Goal: Transaction & Acquisition: Subscribe to service/newsletter

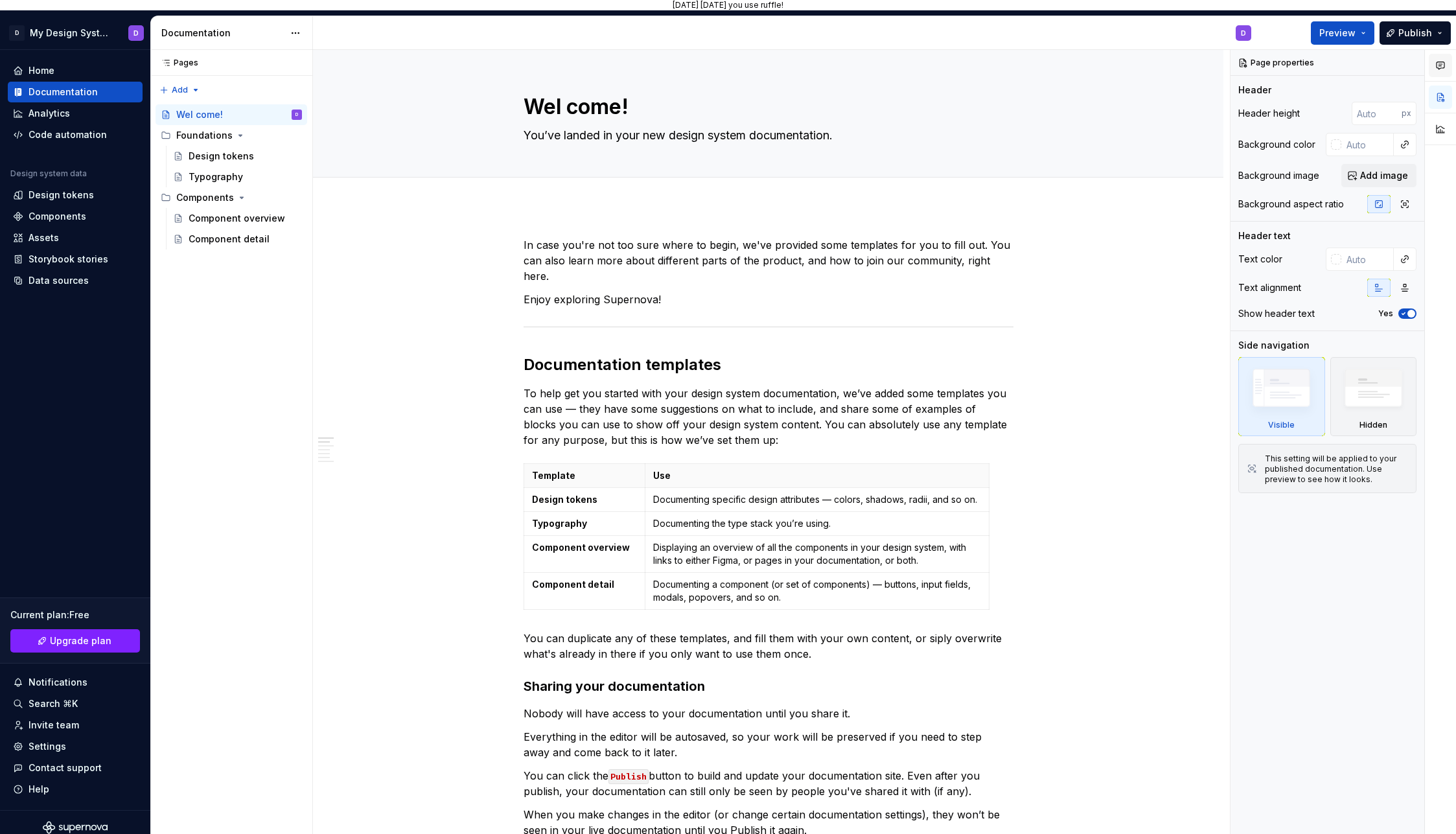
click at [1440, 66] on icon "button" at bounding box center [1440, 65] width 11 height 11
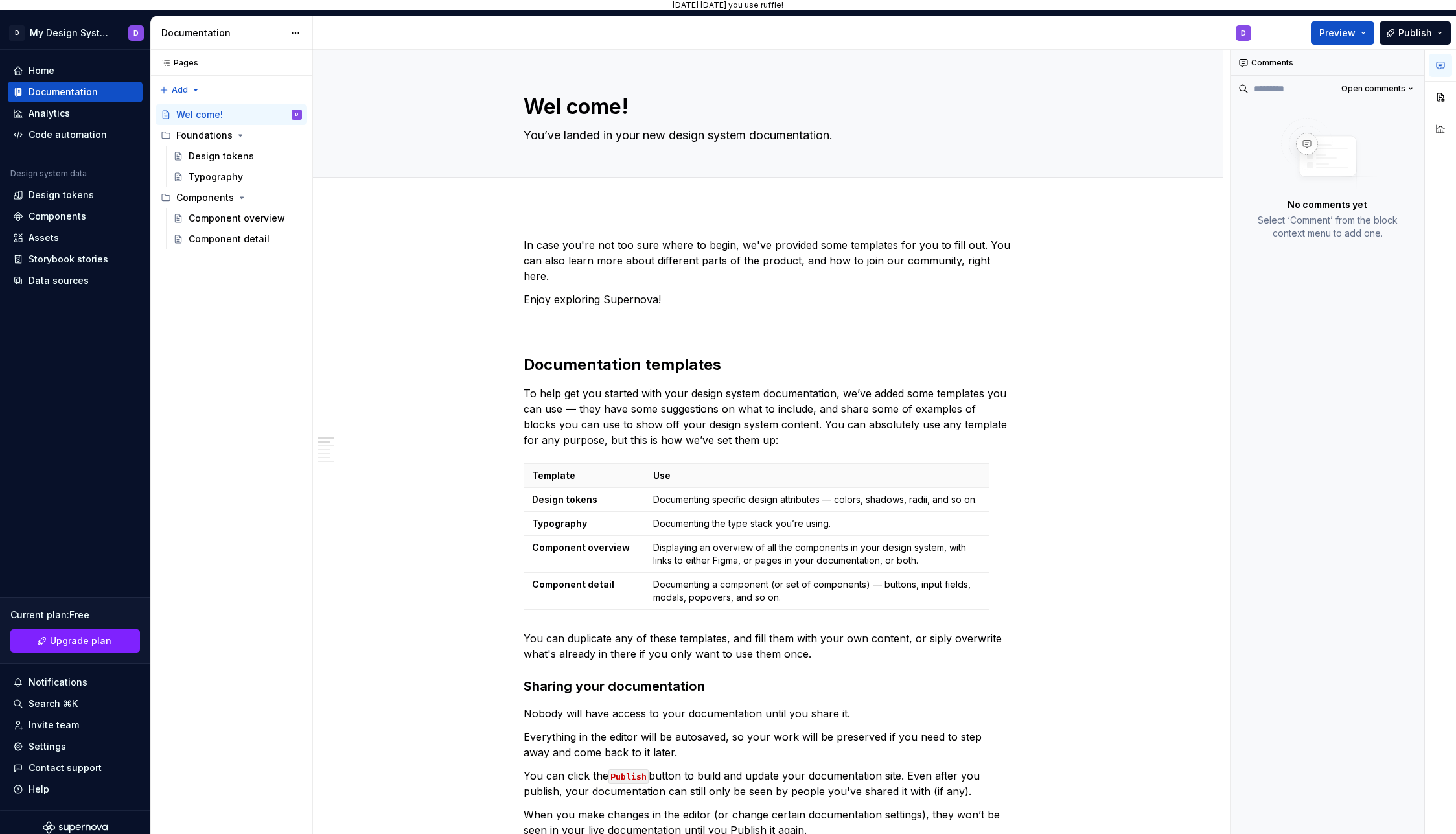
drag, startPoint x: 1444, startPoint y: 99, endPoint x: 1446, endPoint y: 109, distance: 10.2
click at [1443, 99] on button "button" at bounding box center [1440, 97] width 23 height 23
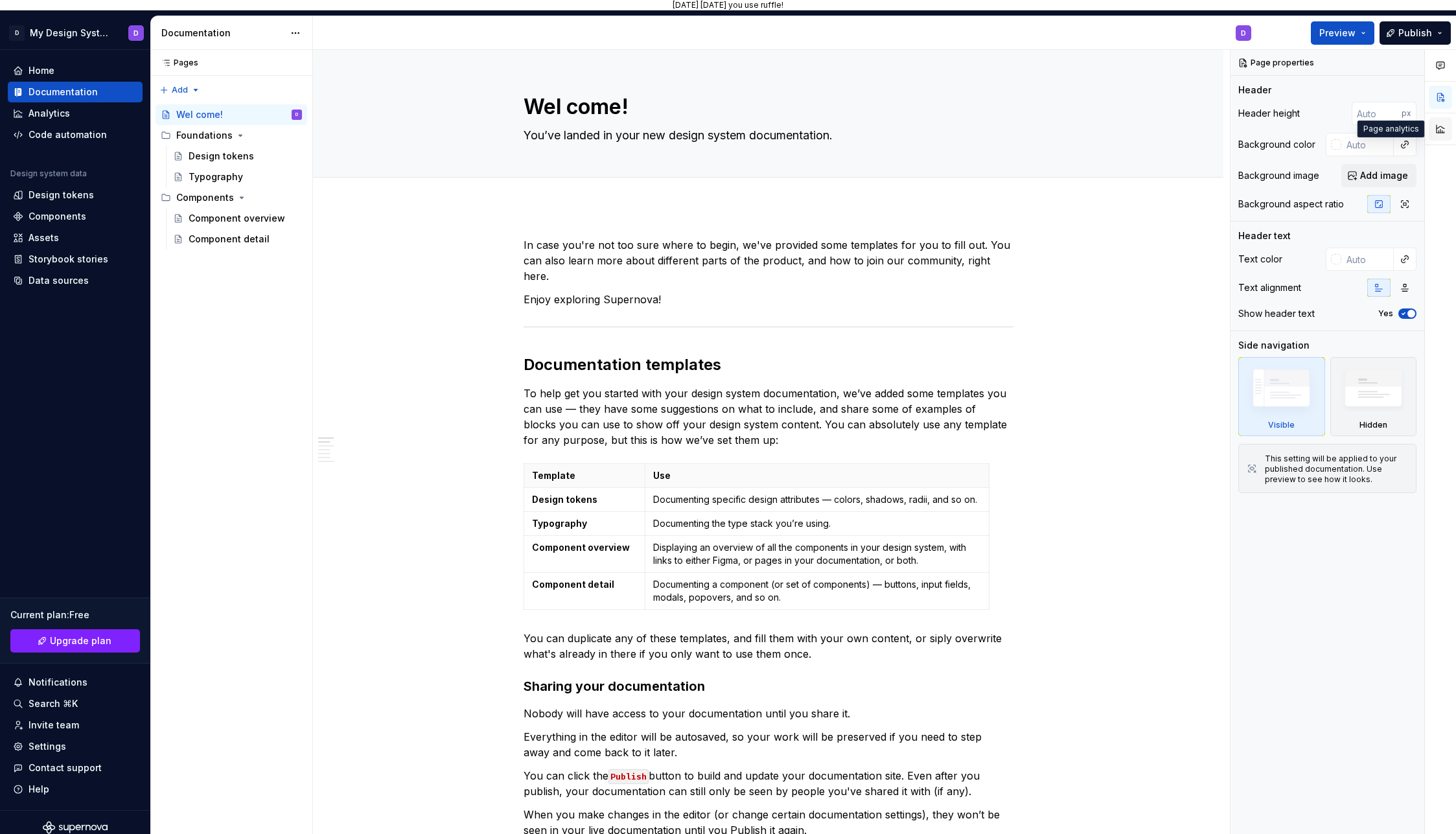
click at [1445, 127] on button "button" at bounding box center [1440, 128] width 23 height 23
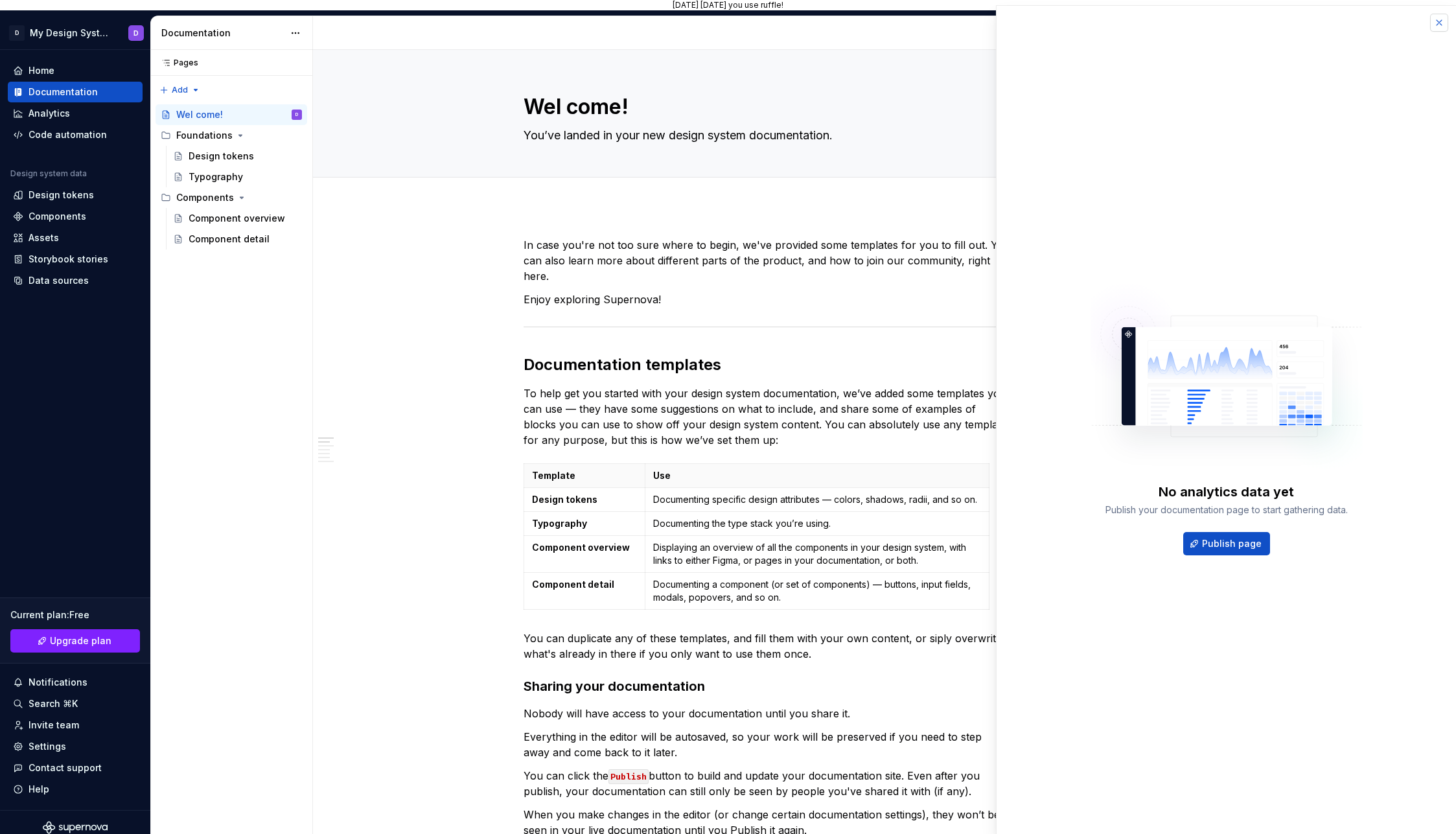
click at [1438, 23] on button "button" at bounding box center [1440, 23] width 18 height 18
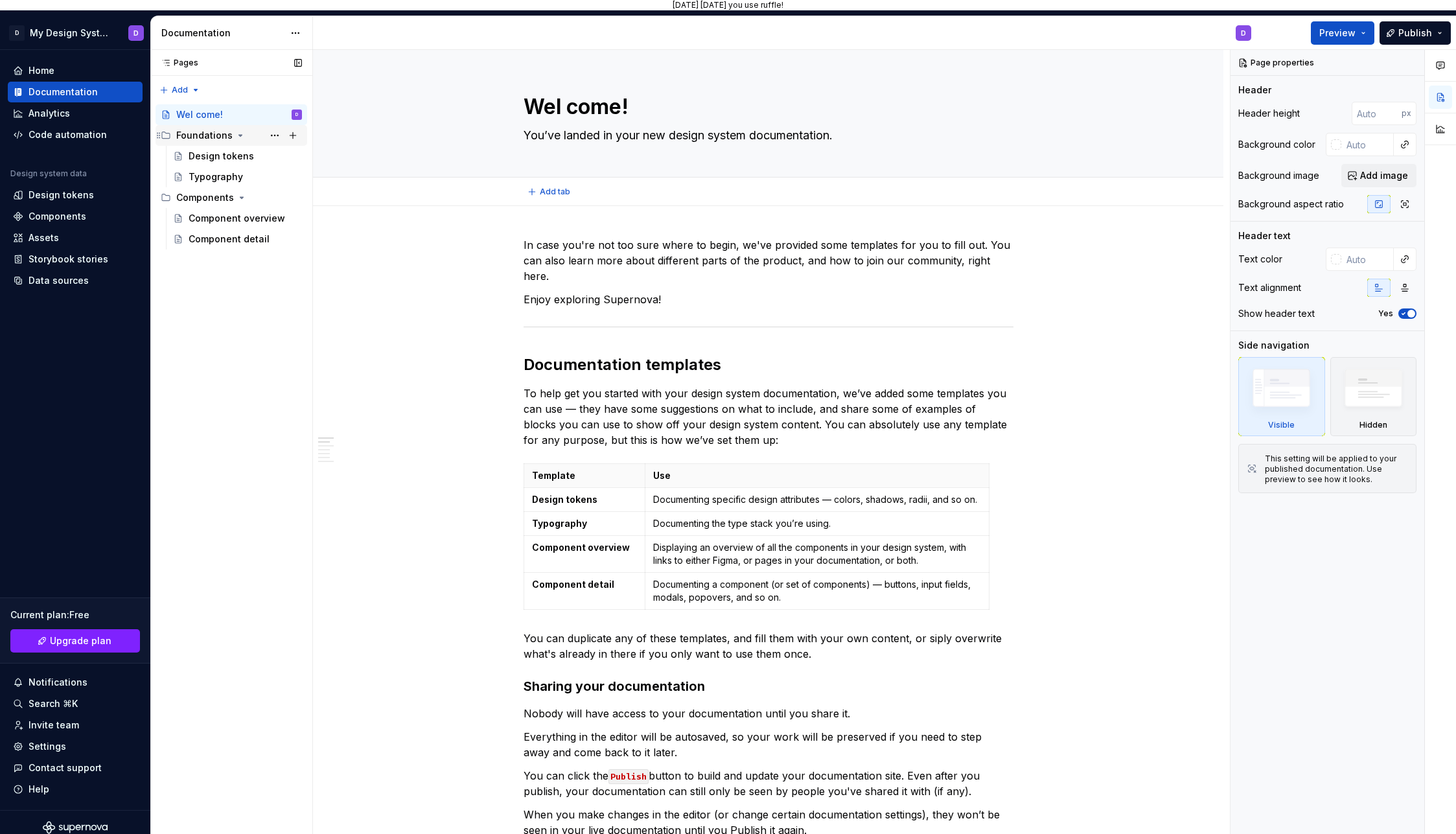
type textarea "*"
click at [50, 112] on div "Analytics" at bounding box center [49, 114] width 41 height 13
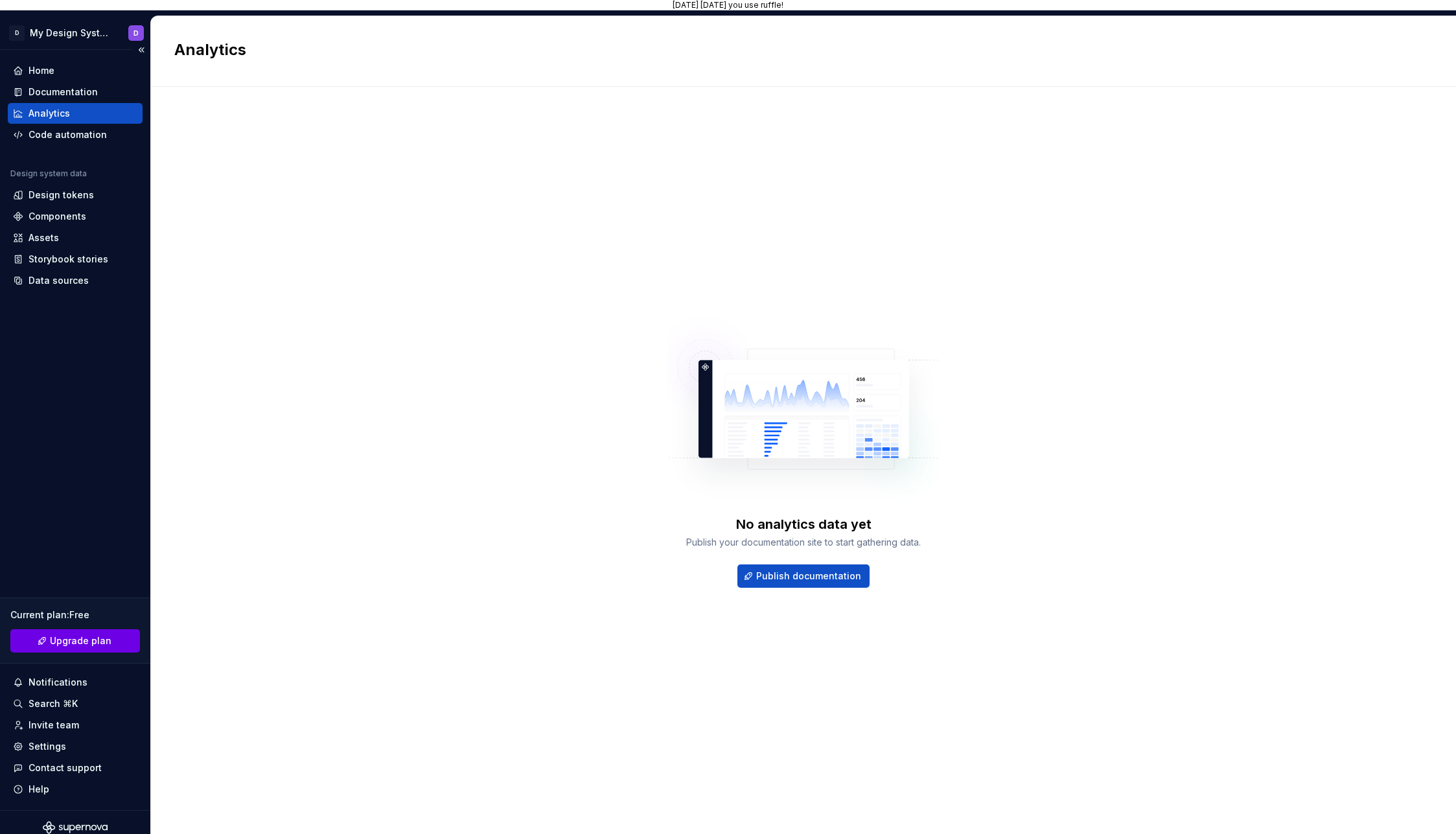
click at [71, 636] on span "Upgrade plan" at bounding box center [80, 641] width 62 height 13
